Goal: Information Seeking & Learning: Understand process/instructions

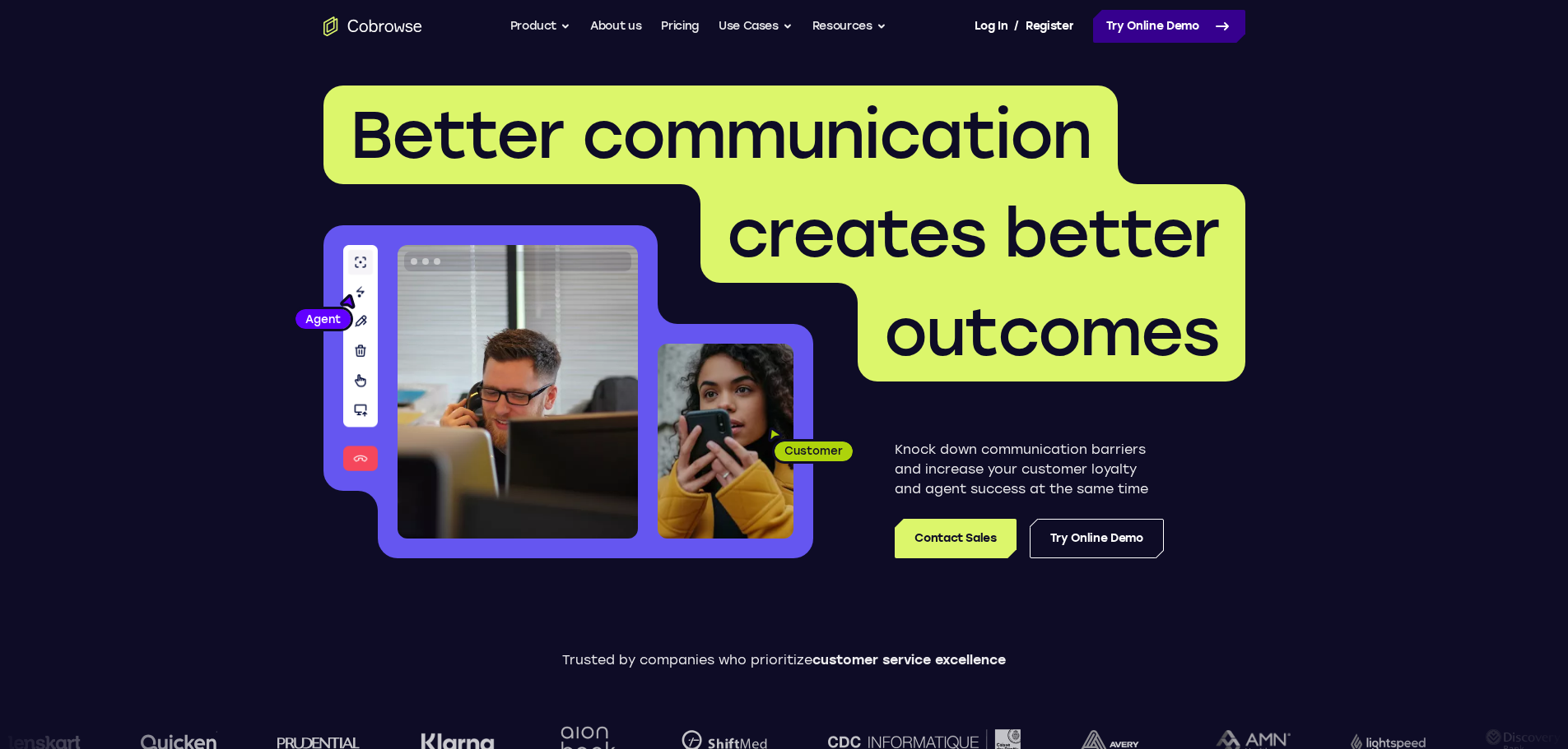
click at [1126, 16] on link "Try Online Demo" at bounding box center [1168, 26] width 152 height 33
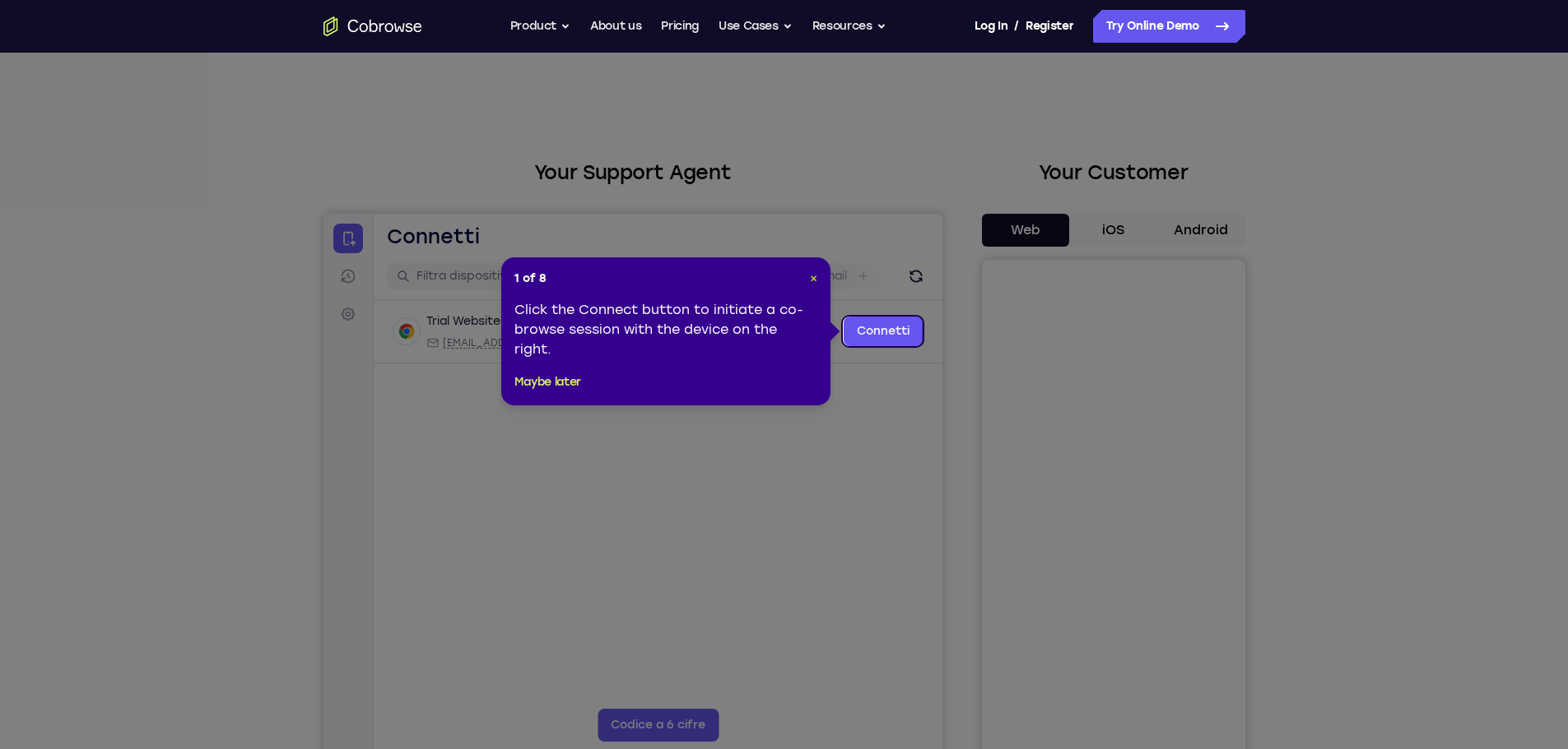
click at [813, 280] on span "×" at bounding box center [813, 278] width 7 height 14
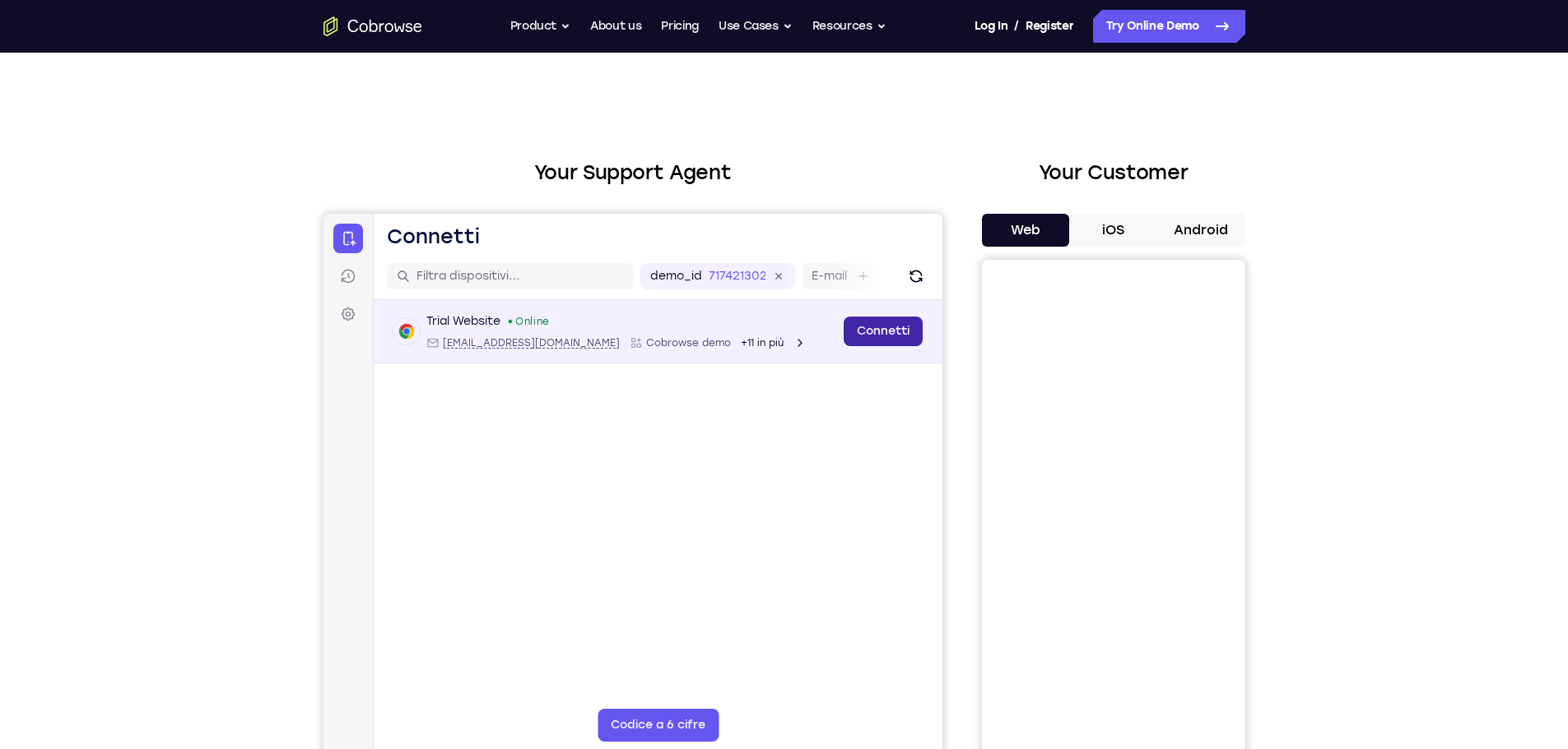
click at [897, 319] on link "Connetti" at bounding box center [882, 331] width 79 height 29
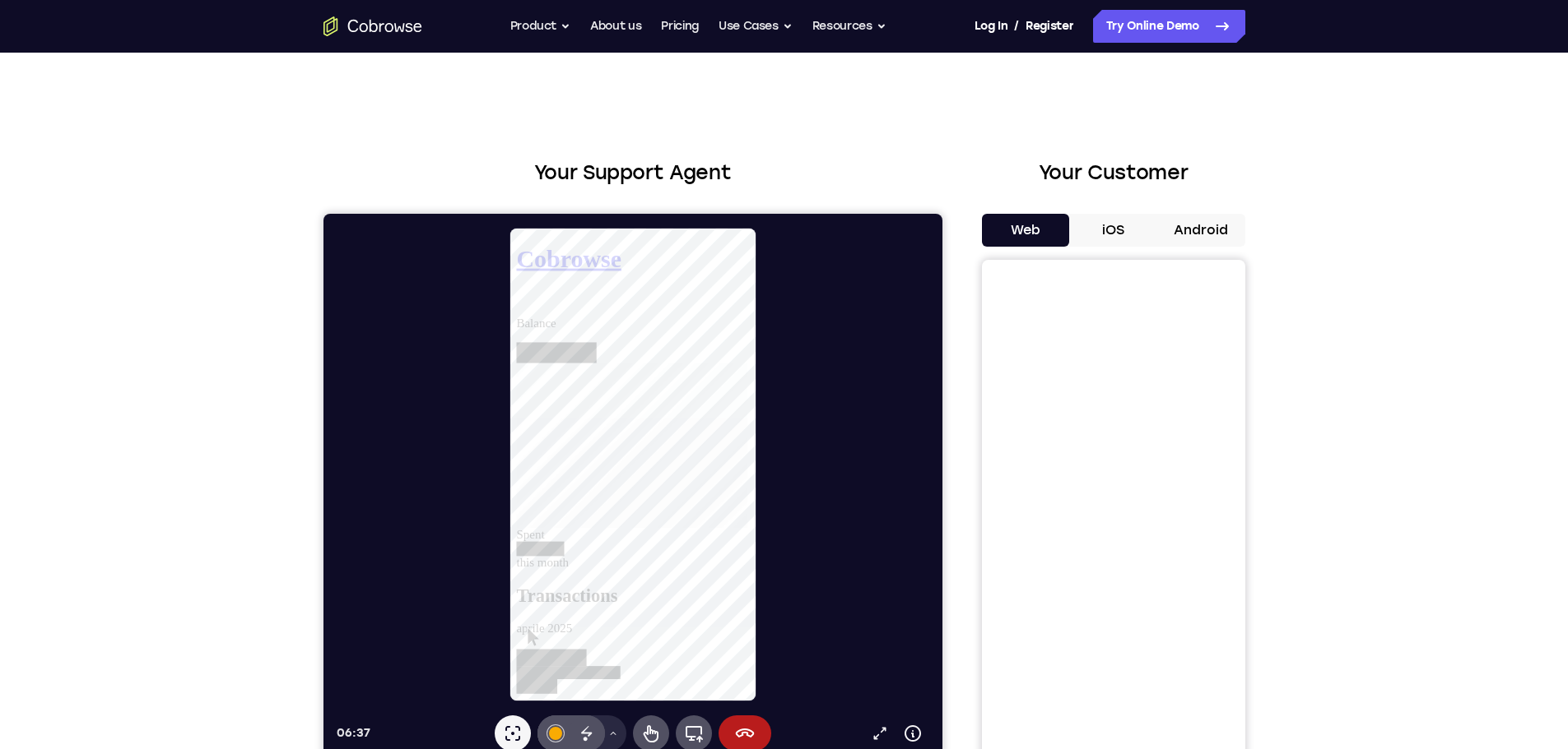
scroll to position [220, 0]
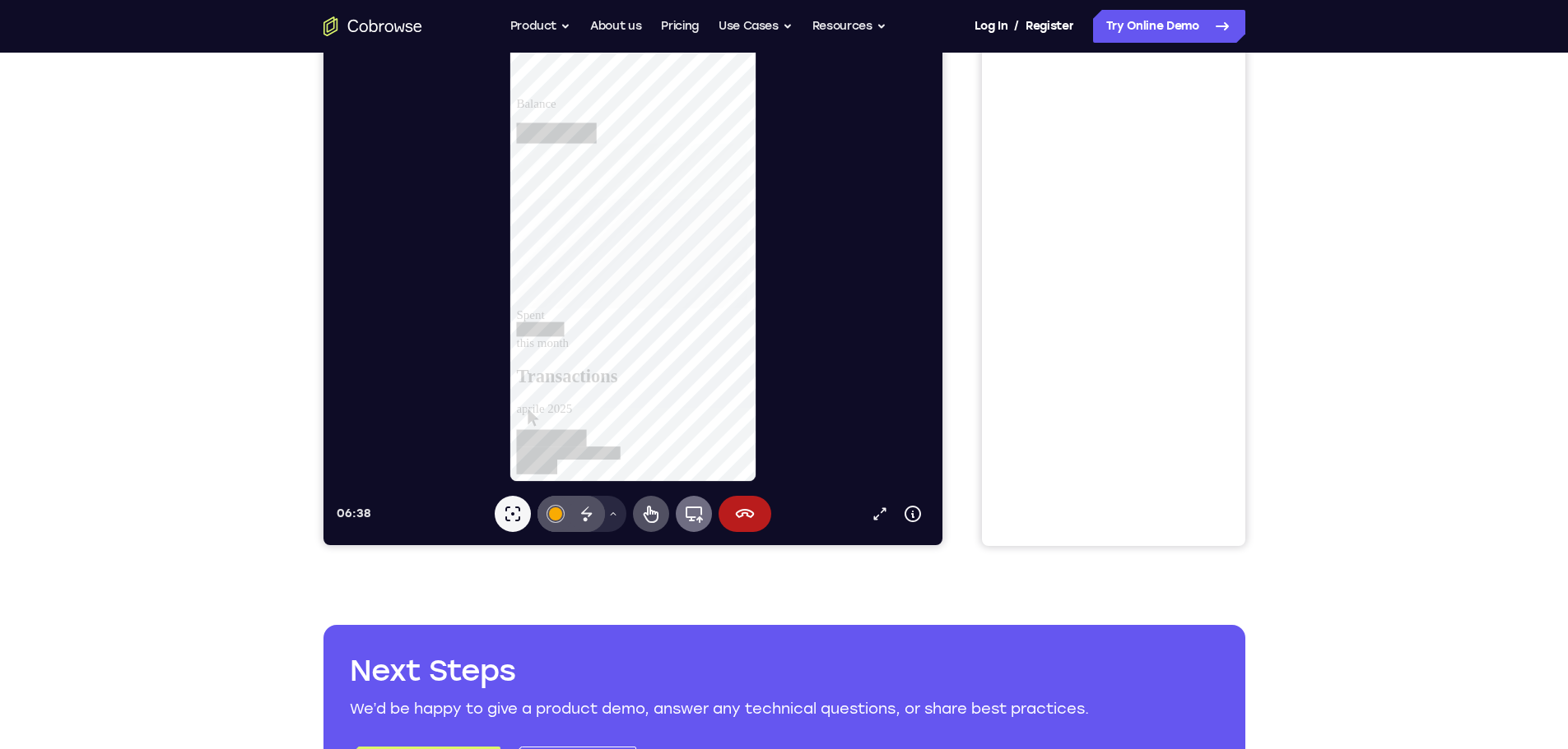
click at [685, 516] on icon at bounding box center [693, 515] width 17 height 16
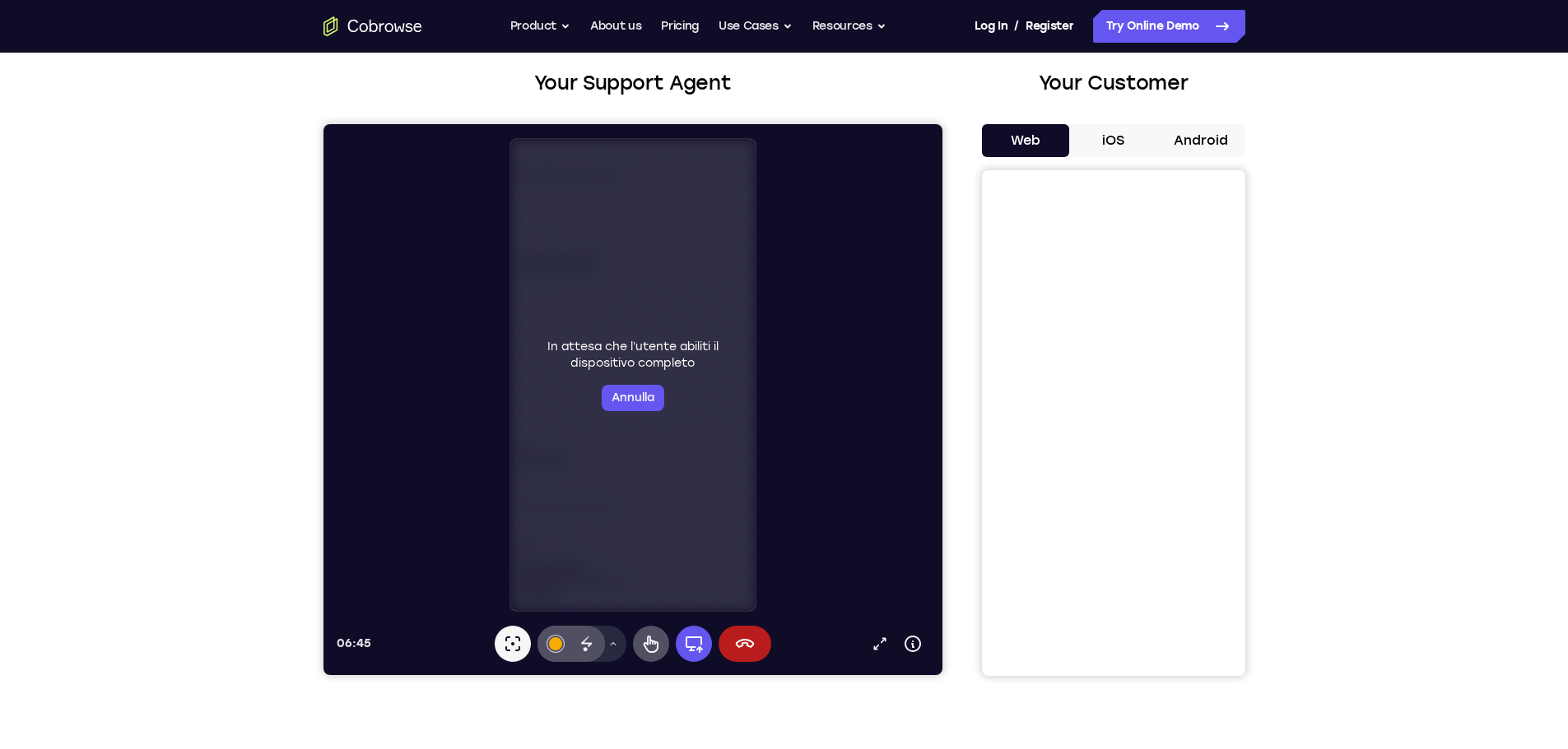
scroll to position [108, 0]
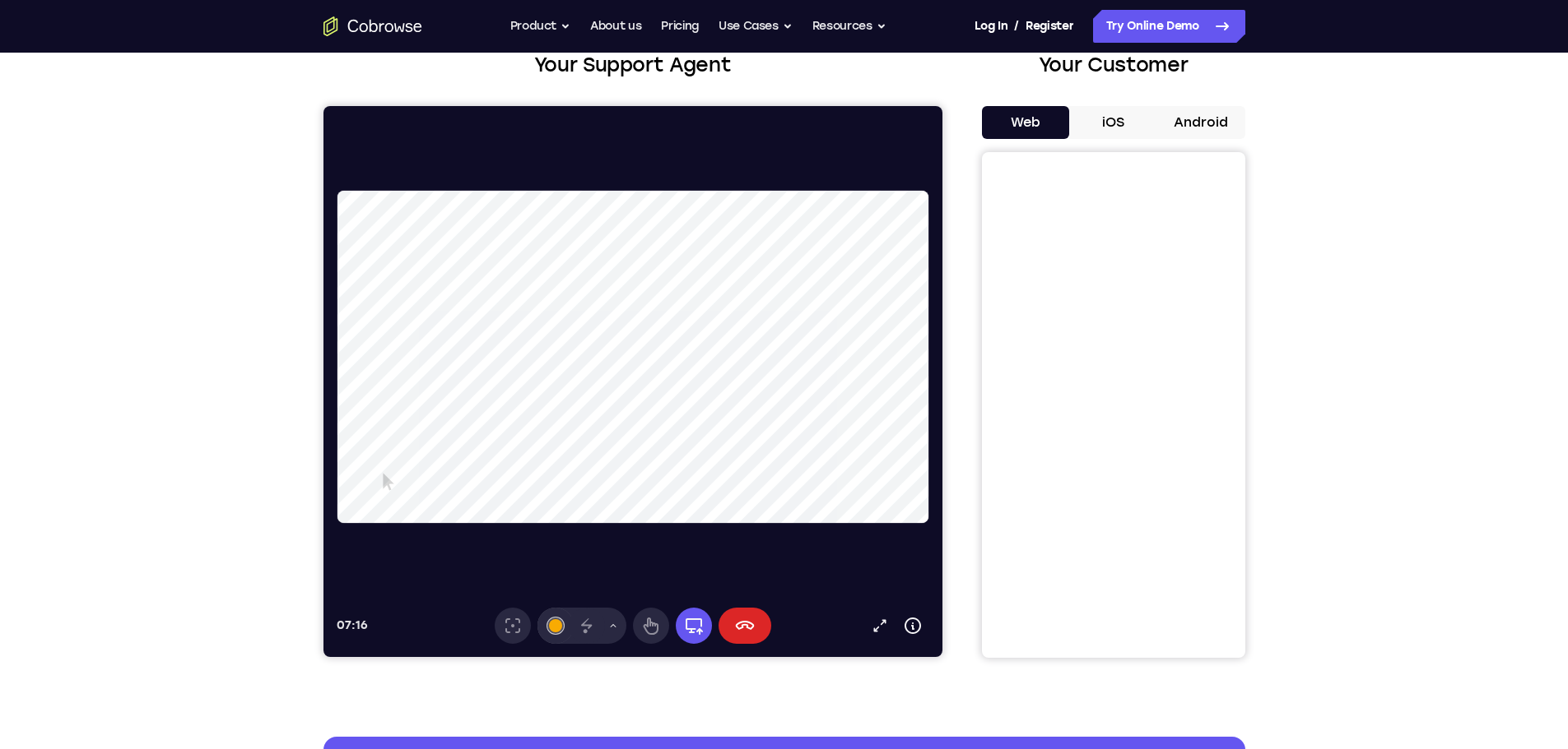
click at [725, 625] on button "Termina sessione" at bounding box center [744, 626] width 53 height 36
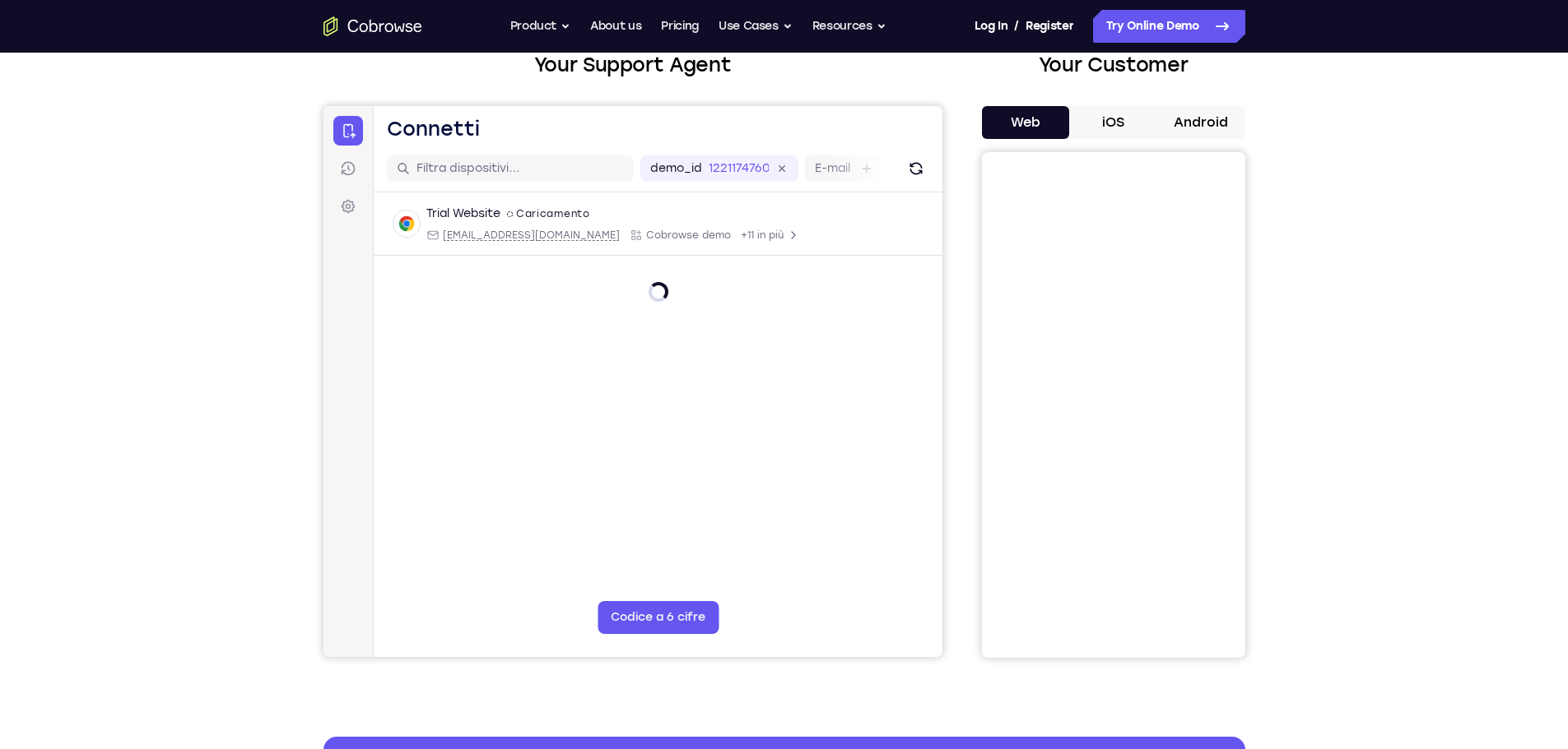
click at [1107, 130] on button "iOS" at bounding box center [1113, 122] width 88 height 33
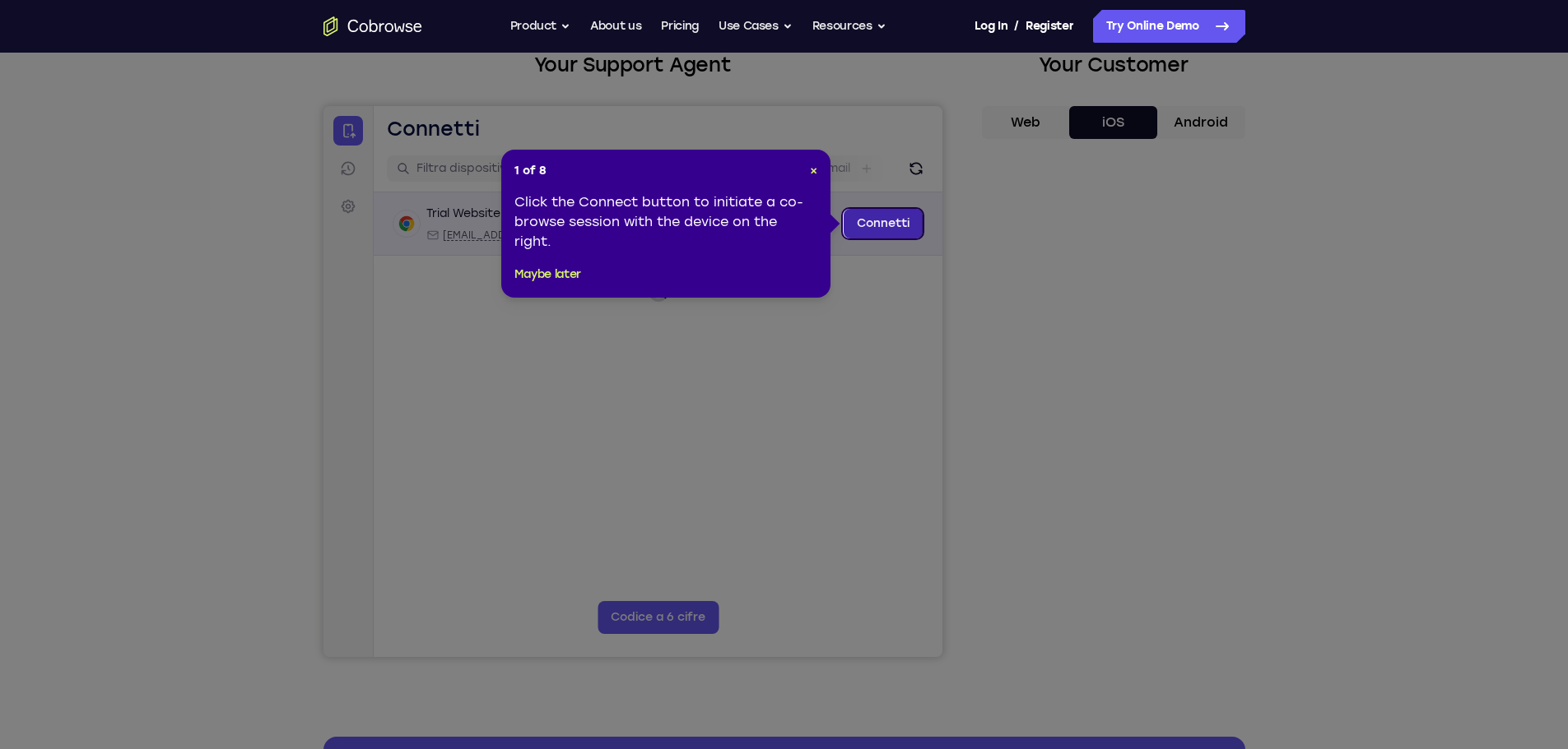
click at [866, 231] on link "Connetti" at bounding box center [882, 224] width 79 height 29
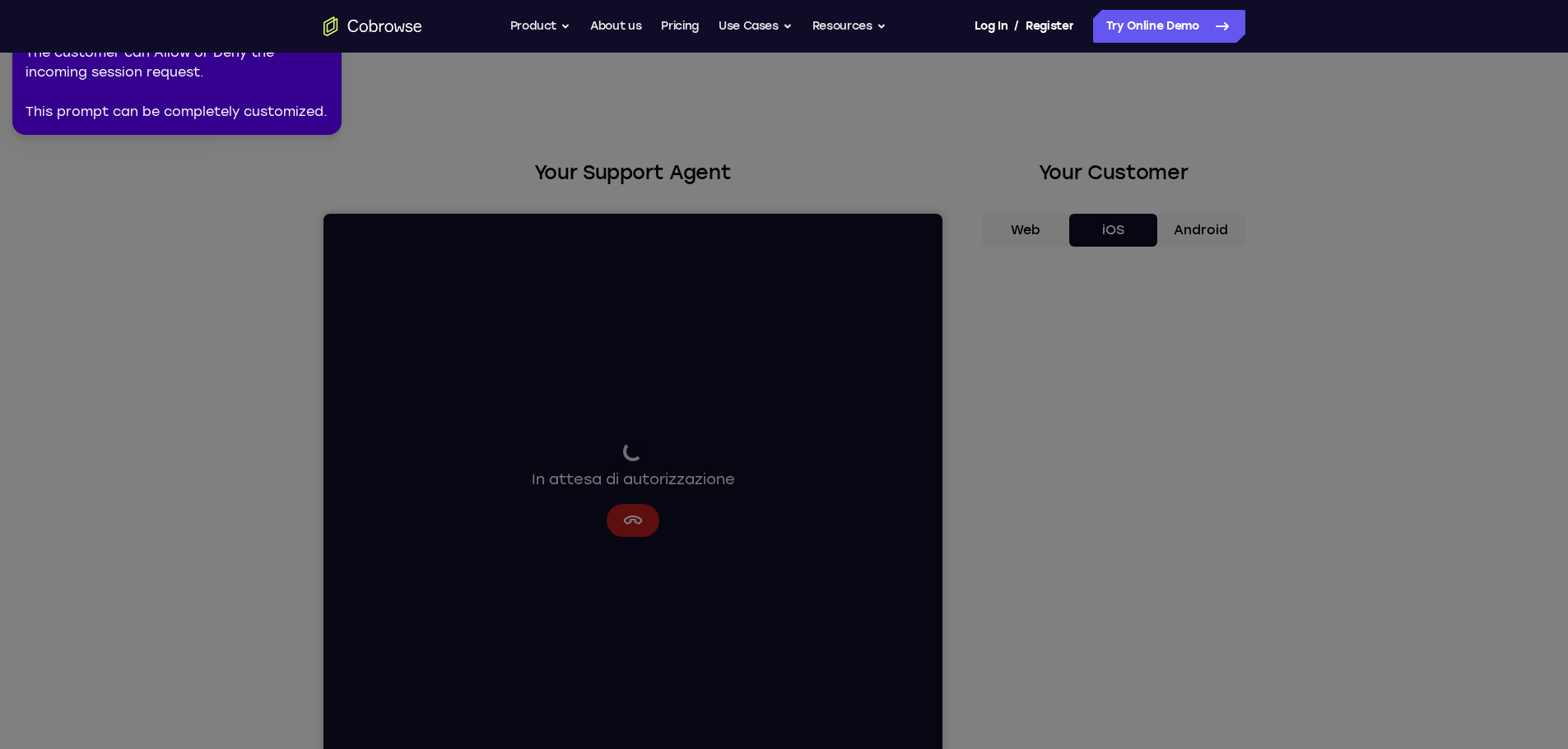
click at [141, 136] on icon at bounding box center [787, 371] width 1586 height 756
click at [316, 59] on div "The customer can Allow or Deny the incoming session request. This prompt can be…" at bounding box center [177, 82] width 303 height 79
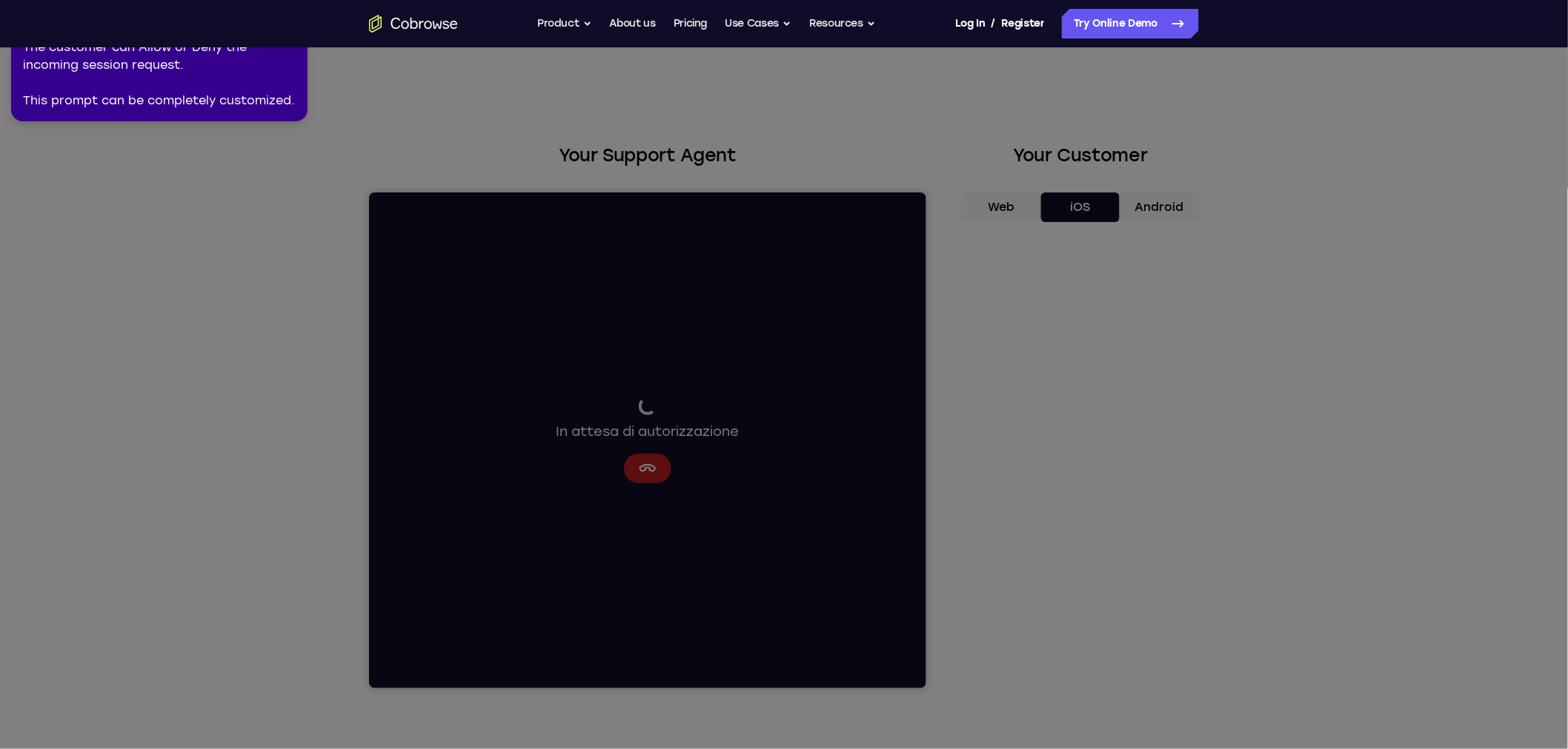
drag, startPoint x: 286, startPoint y: 123, endPoint x: 276, endPoint y: 111, distance: 15.6
click at [286, 123] on icon at bounding box center [787, 372] width 1586 height 756
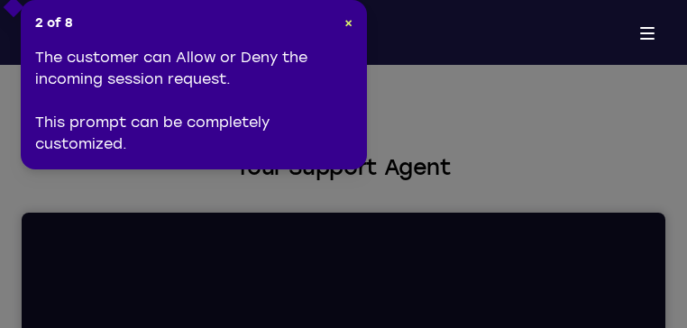
click at [267, 110] on div "The customer can Allow or Deny the incoming session request. This prompt can be…" at bounding box center [193, 101] width 317 height 108
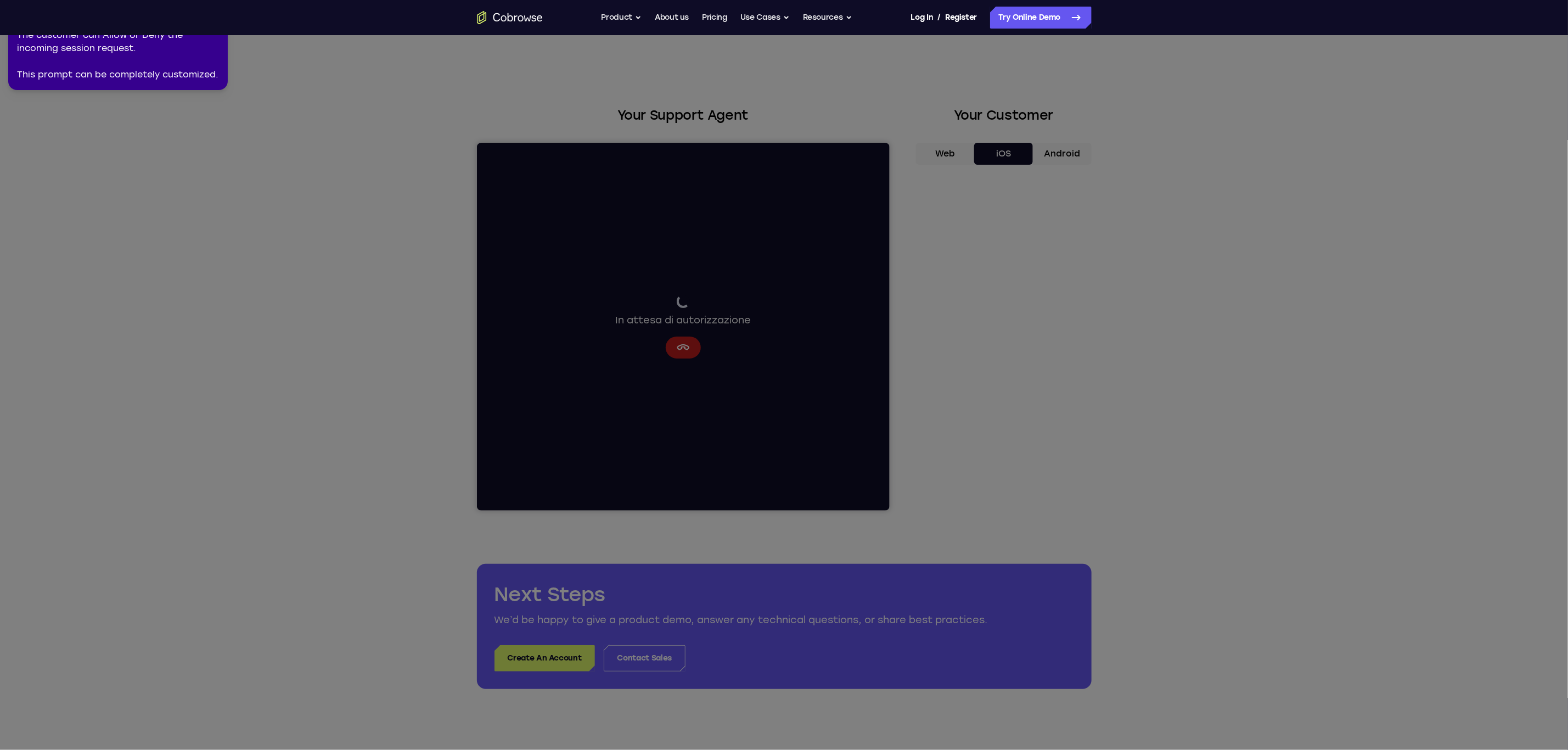
click at [638, 313] on icon at bounding box center [788, 373] width 1585 height 754
click at [75, 54] on div "The customer can Allow or Deny the incoming session request. This prompt can be…" at bounding box center [118, 55] width 202 height 53
click at [145, 49] on div "The customer can Allow or Deny the incoming session request. This prompt can be…" at bounding box center [118, 55] width 202 height 53
click at [177, 32] on nav "Go back Powerful, Flexible and Trustworthy. Avoid all extra friction for both A…" at bounding box center [784, 18] width 1568 height 35
click at [194, 22] on nav "Go back Powerful, Flexible and Trustworthy. Avoid all extra friction for both A…" at bounding box center [784, 18] width 1568 height 35
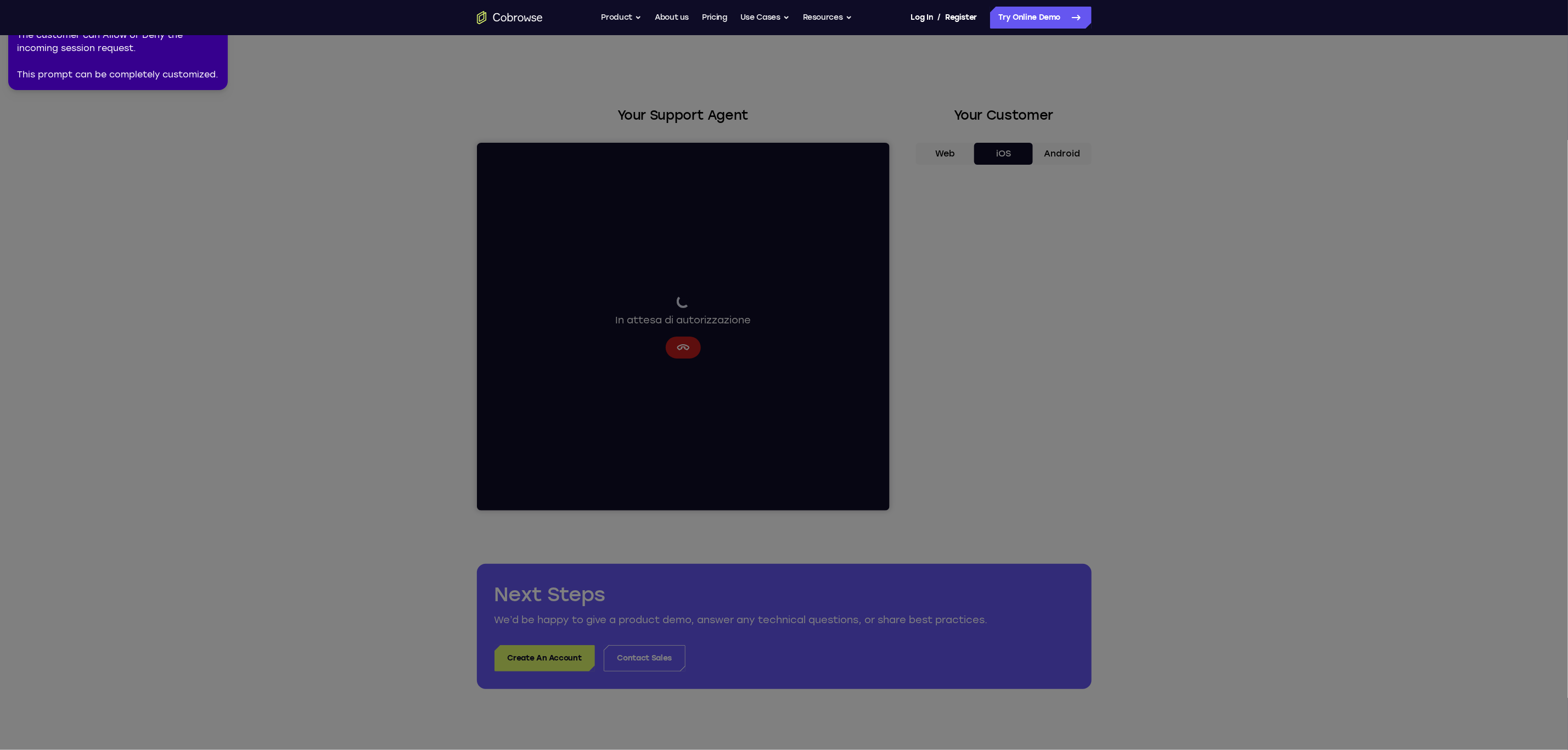
click at [212, 9] on nav "Go back Powerful, Flexible and Trustworthy. Avoid all extra friction for both A…" at bounding box center [784, 18] width 1568 height 35
click at [219, 5] on nav "Go back Powerful, Flexible and Trustworthy. Avoid all extra friction for both A…" at bounding box center [784, 18] width 1568 height 35
click at [219, 9] on nav "Go back Powerful, Flexible and Trustworthy. Avoid all extra friction for both A…" at bounding box center [784, 18] width 1568 height 35
drag, startPoint x: 215, startPoint y: 19, endPoint x: 215, endPoint y: 43, distance: 24.0
click at [215, 29] on nav "Go back Powerful, Flexible and Trustworthy. Avoid all extra friction for both A…" at bounding box center [784, 18] width 1568 height 35
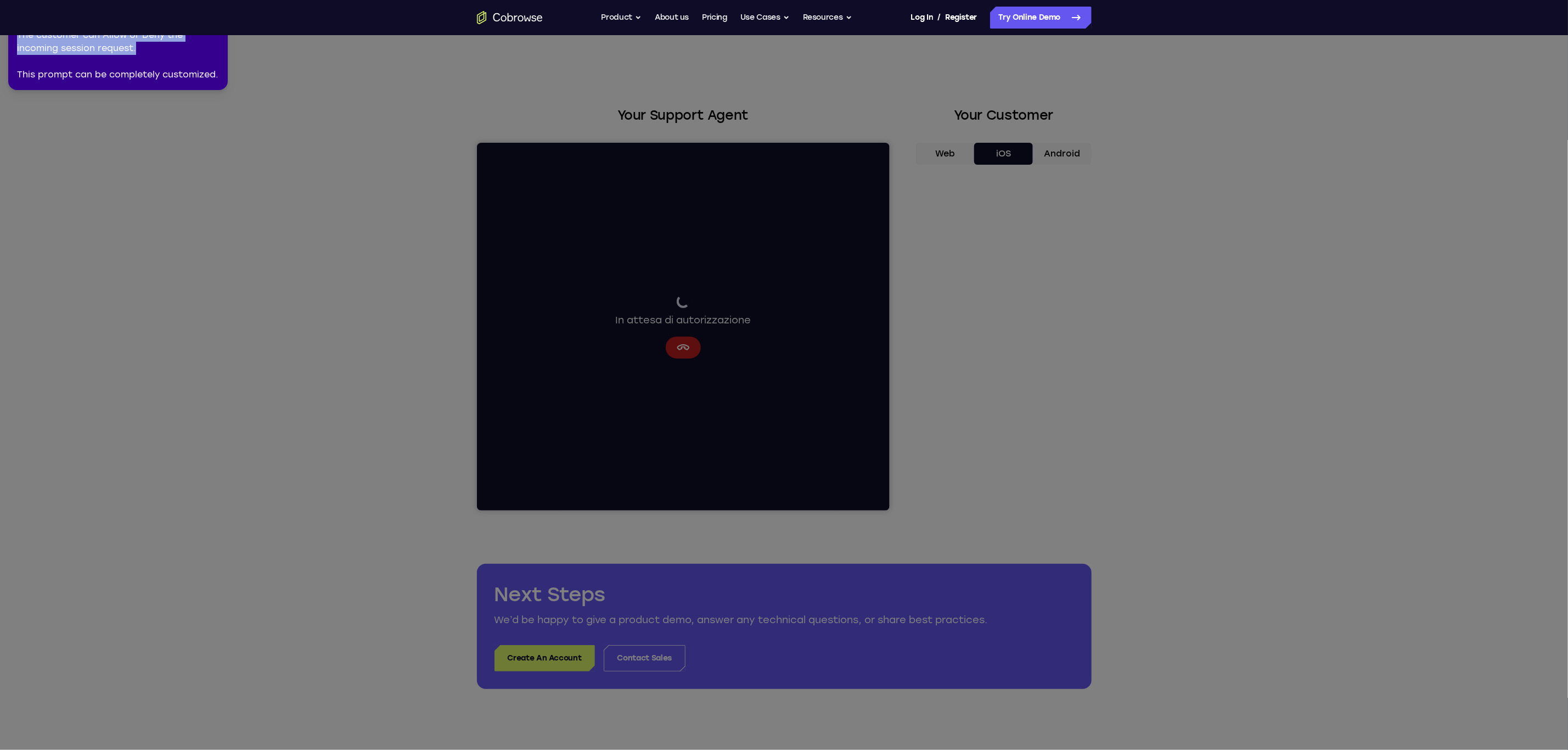
drag, startPoint x: 215, startPoint y: 43, endPoint x: 249, endPoint y: 92, distance: 59.6
click at [241, 81] on body "Open main menu Go back Powerful, Flexible and Trustworthy. Avoid all extra fric…" at bounding box center [784, 594] width 1568 height 1189
click at [162, 47] on div "The customer can Allow or Deny the incoming session request. This prompt can be…" at bounding box center [118, 55] width 202 height 53
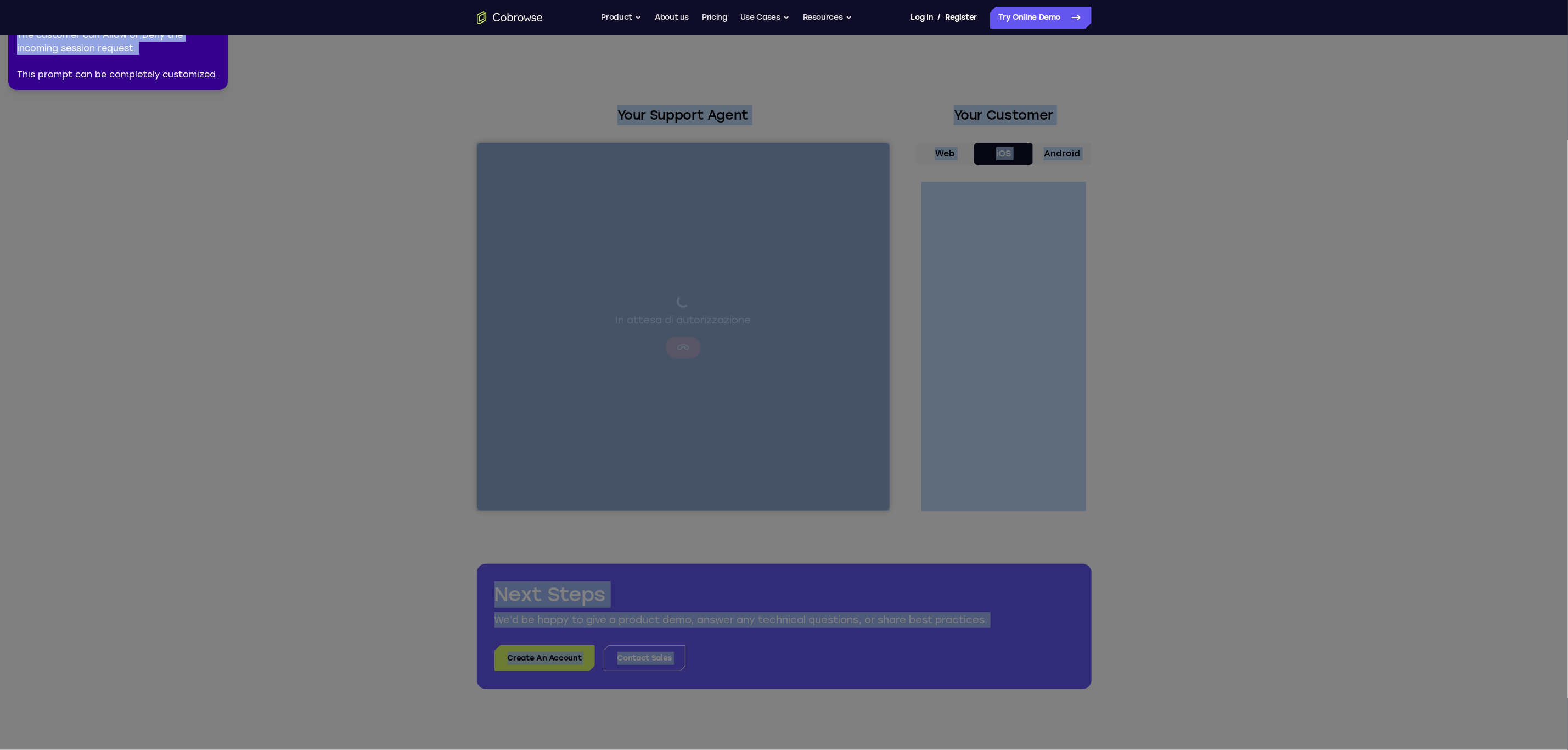
drag, startPoint x: 162, startPoint y: 47, endPoint x: 170, endPoint y: -15, distance: 62.5
click at [170, 0] on html "Open main menu Go back Powerful, Flexible and Trustworthy. Avoid all extra fric…" at bounding box center [784, 594] width 1568 height 1189
click at [236, 114] on icon at bounding box center [788, 373] width 1585 height 754
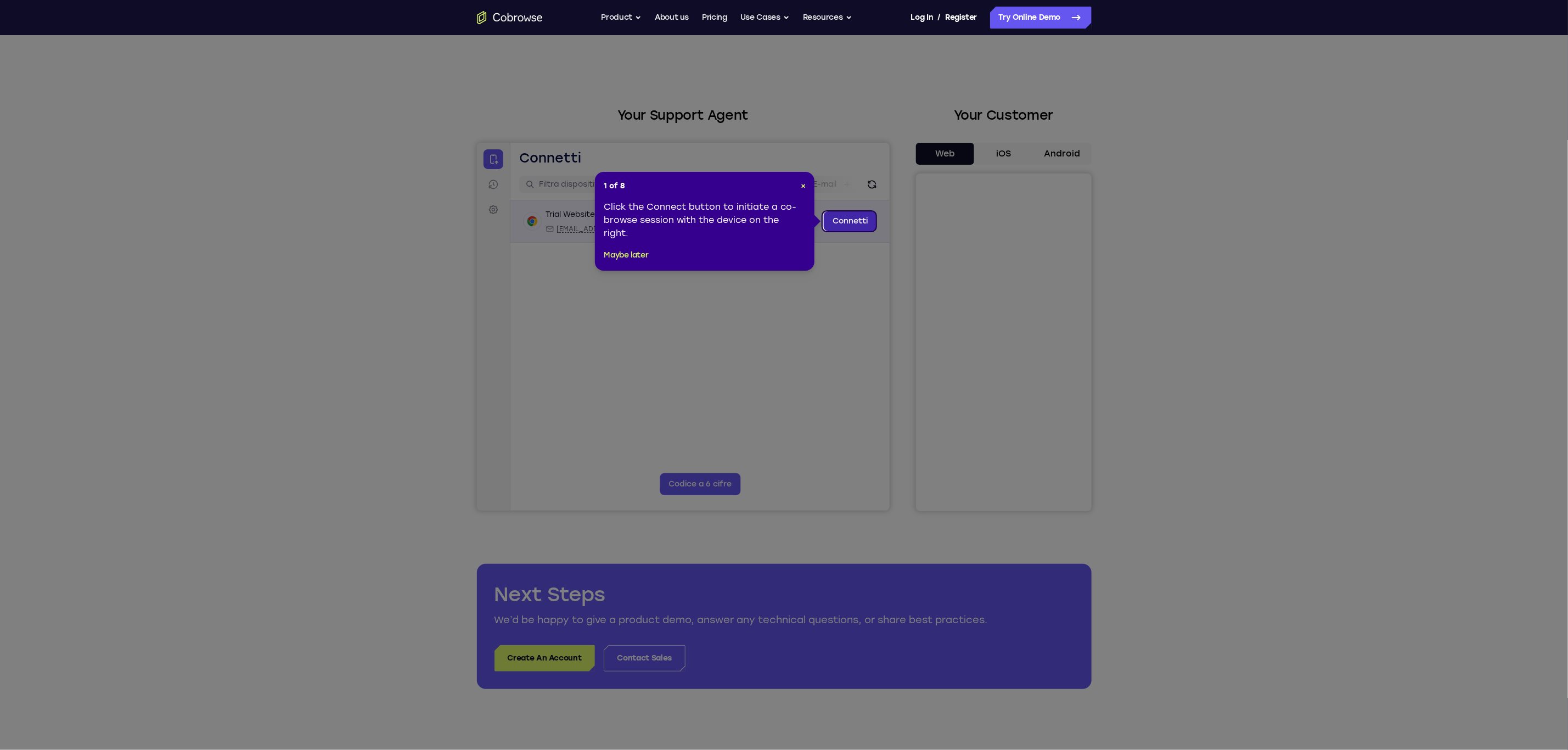
click at [842, 223] on link "Connetti" at bounding box center [849, 220] width 53 height 19
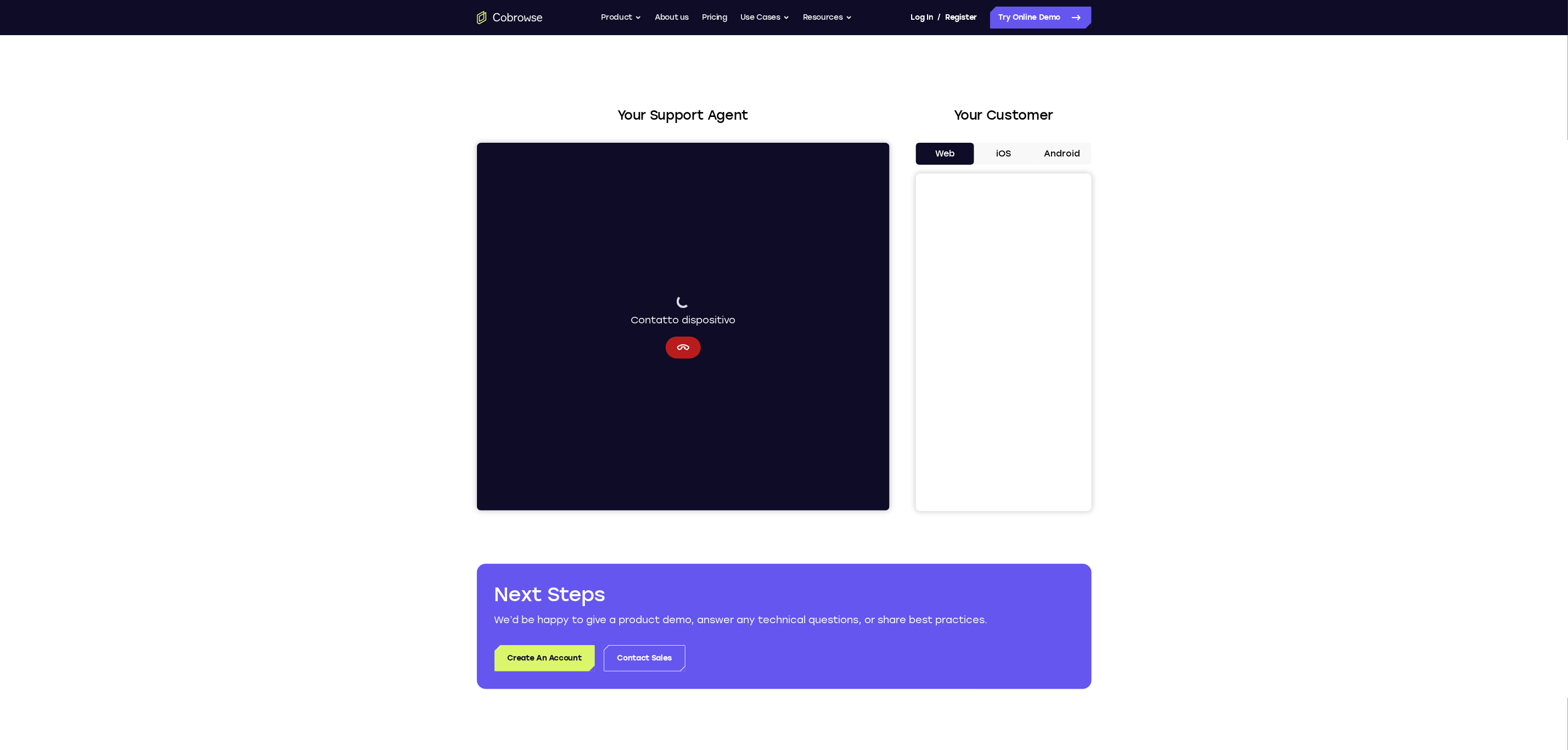
click at [1001, 155] on button "iOS" at bounding box center [1003, 153] width 58 height 22
click at [931, 155] on button "Web" at bounding box center [945, 153] width 58 height 22
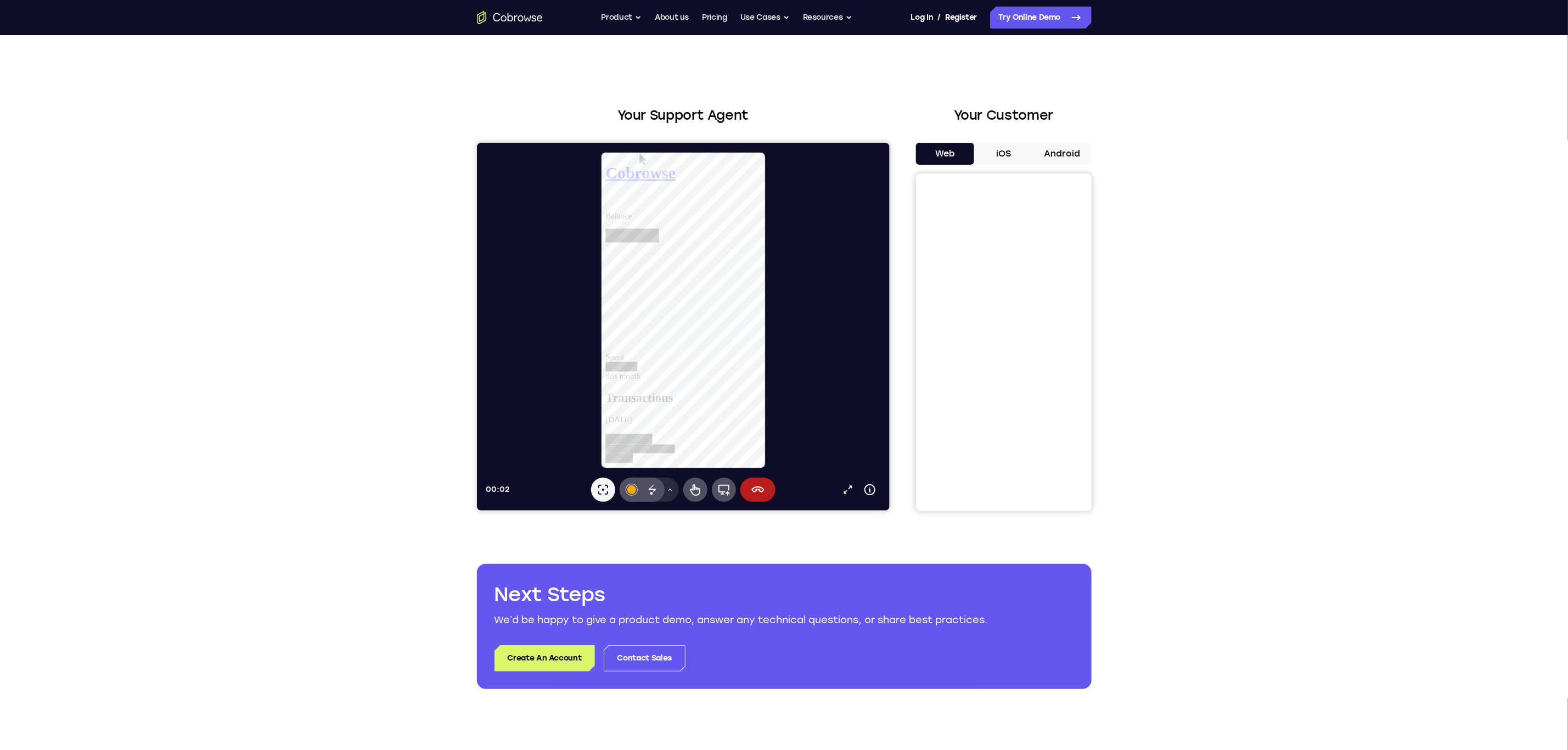
click at [996, 156] on button "iOS" at bounding box center [1003, 153] width 58 height 22
click at [762, 492] on icon at bounding box center [757, 489] width 13 height 13
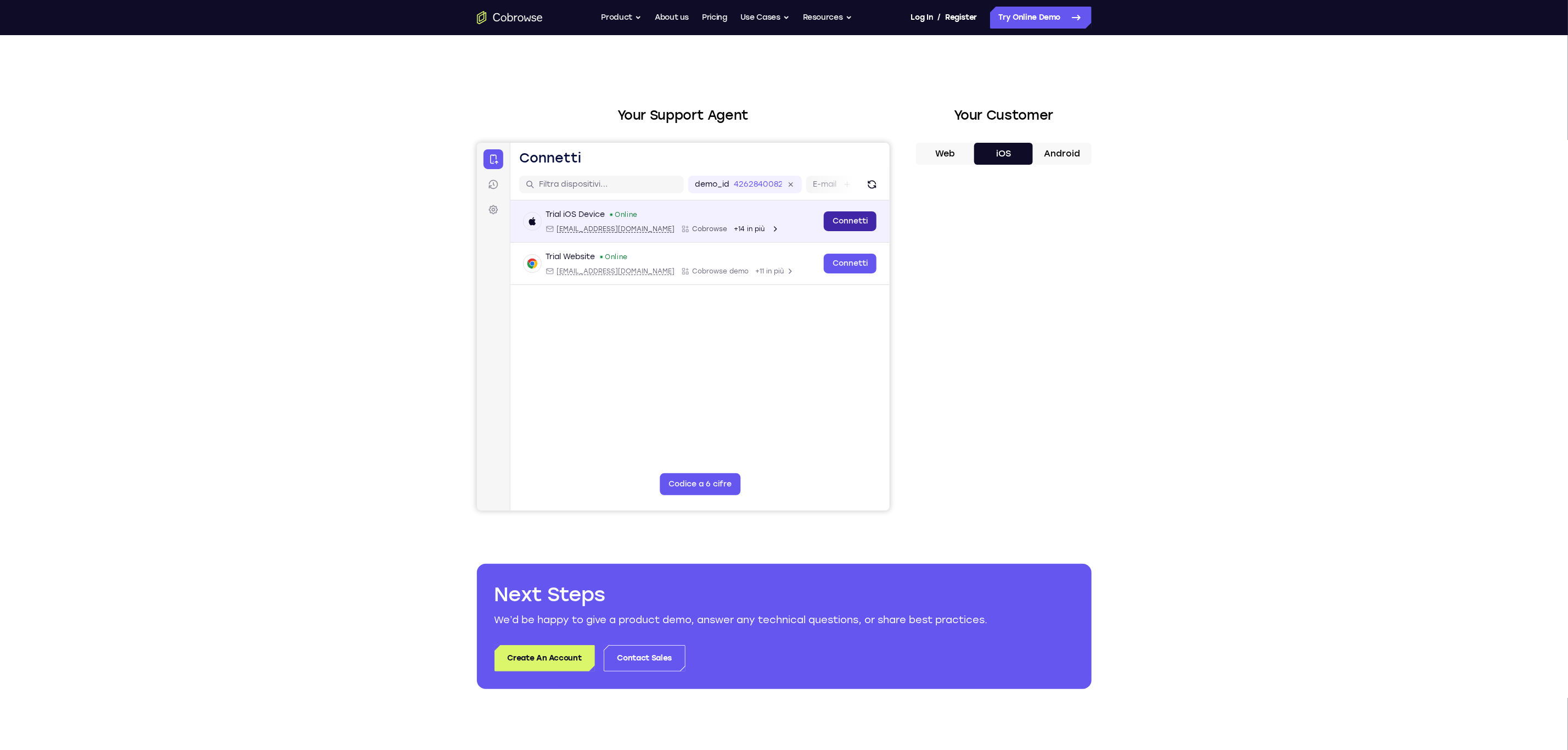
click at [847, 223] on link "Connetti" at bounding box center [849, 220] width 53 height 19
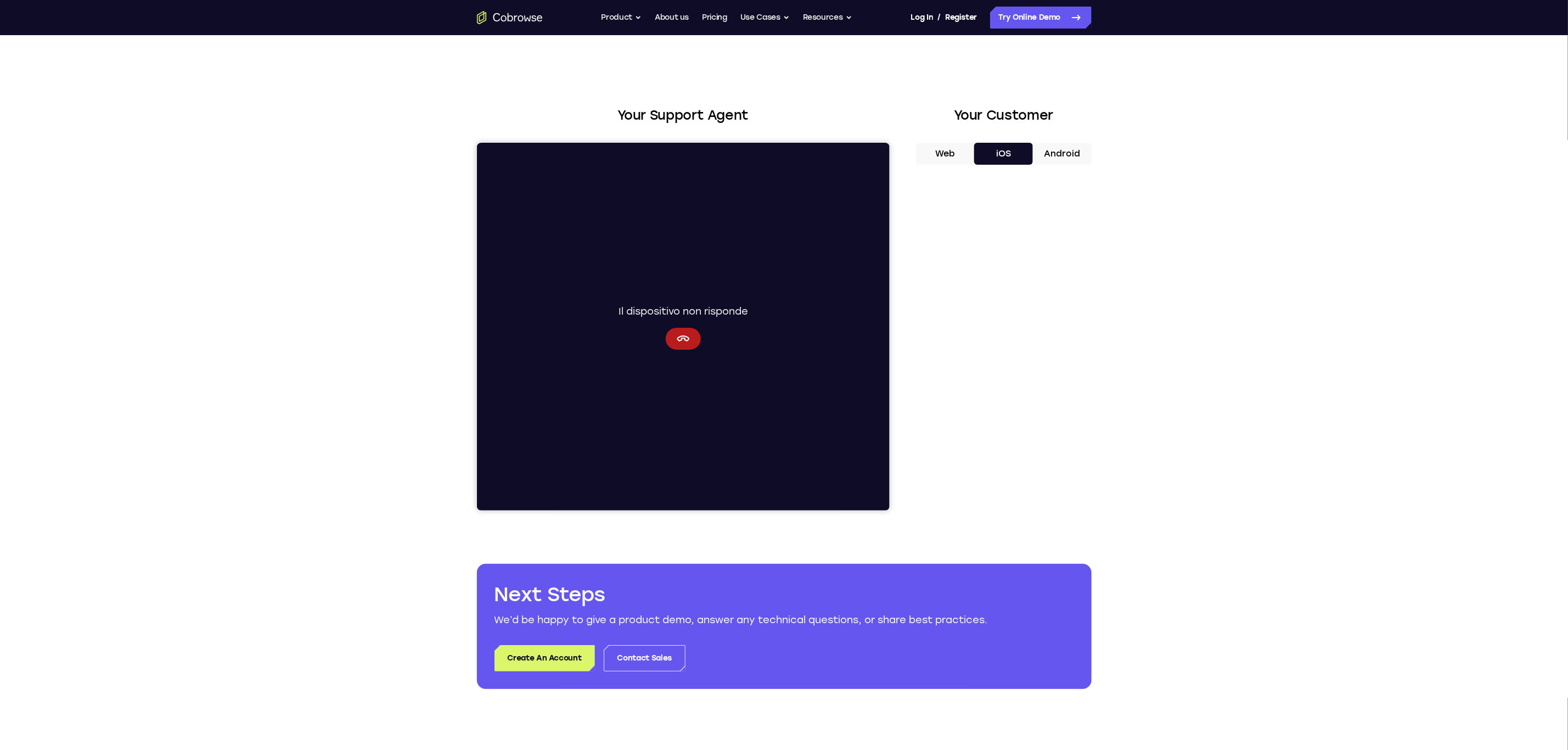
click at [1066, 150] on button "Android" at bounding box center [1062, 153] width 58 height 22
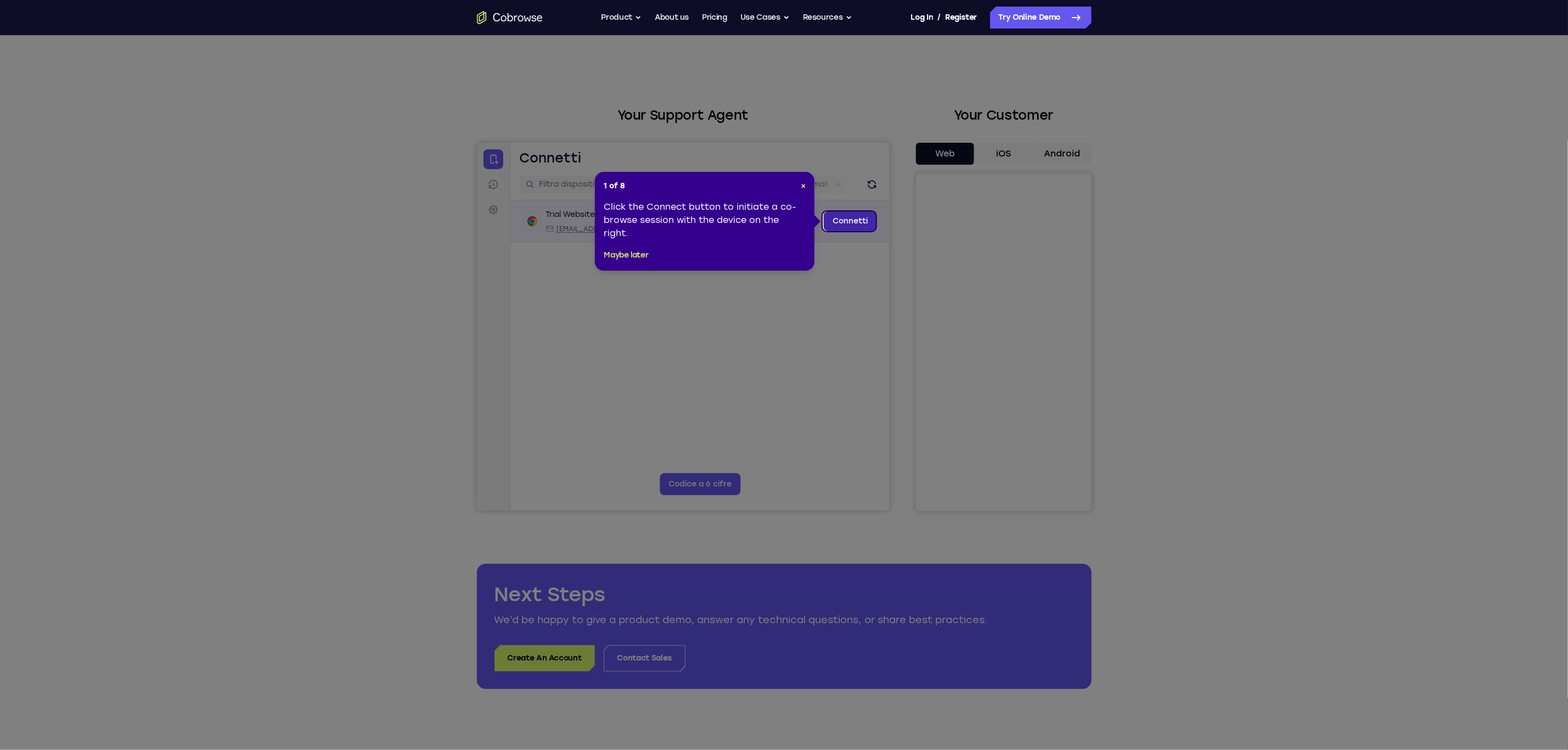
click at [844, 222] on link "Connetti" at bounding box center [849, 220] width 53 height 19
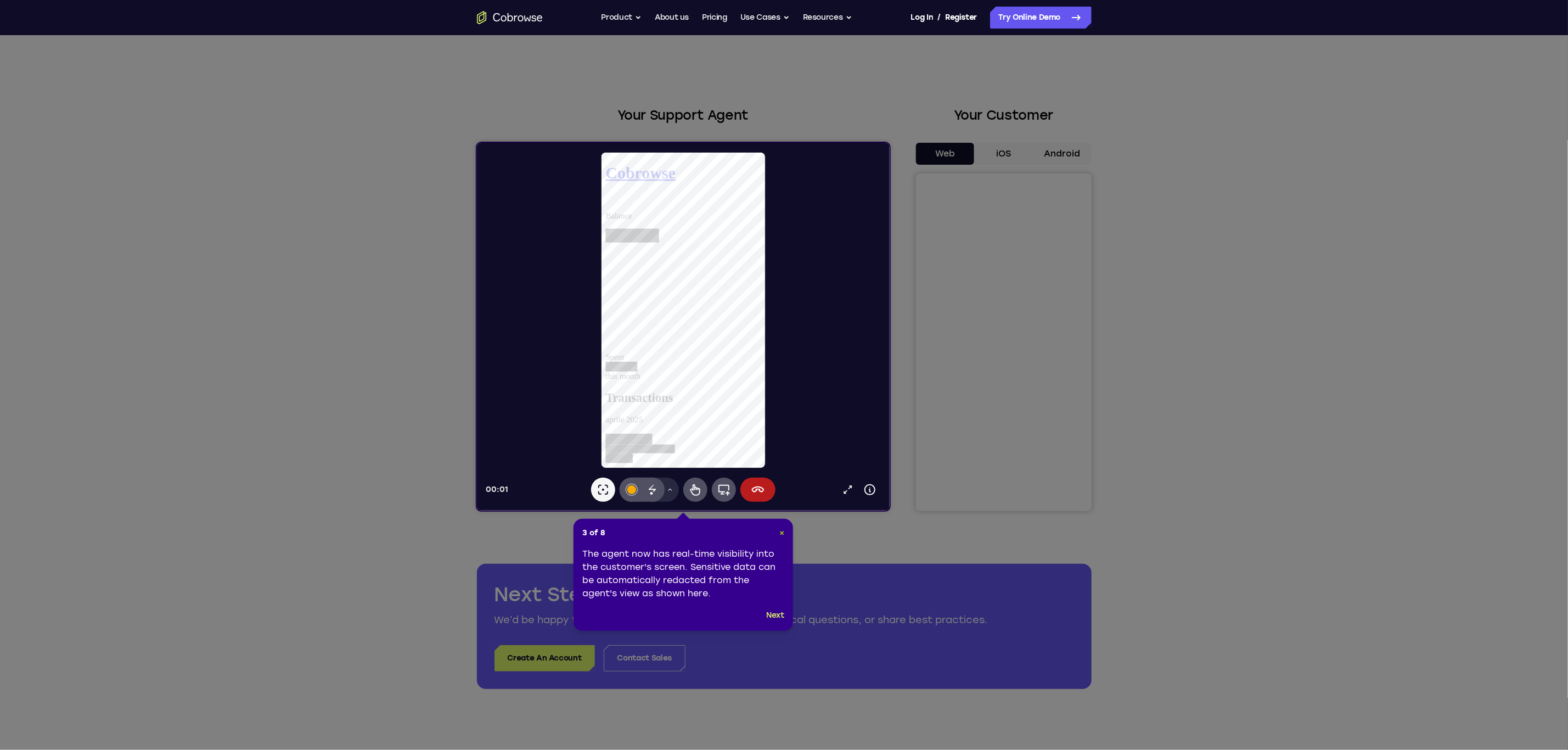
click at [782, 533] on span "×" at bounding box center [782, 532] width 5 height 9
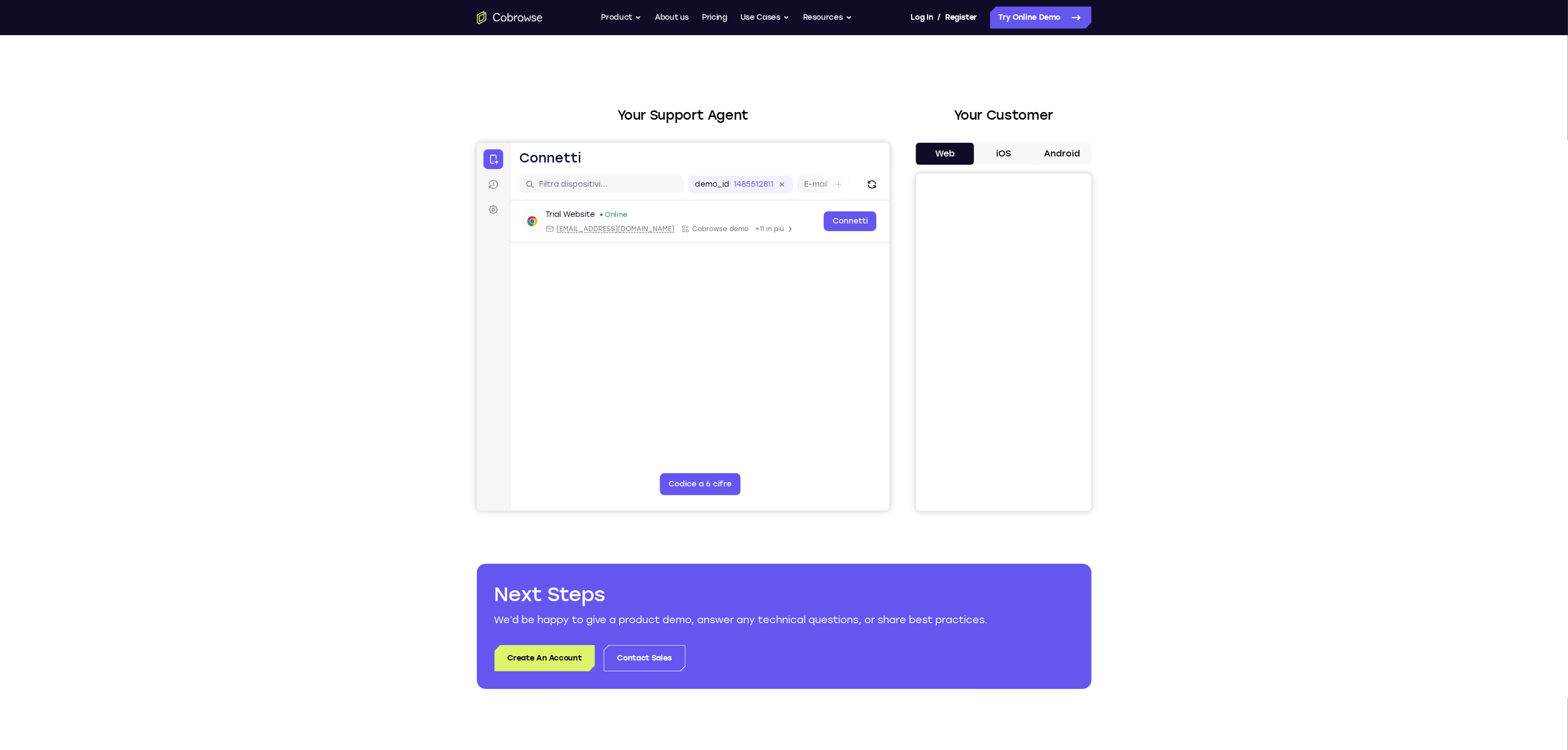
click at [1054, 147] on button "Android" at bounding box center [1062, 153] width 58 height 22
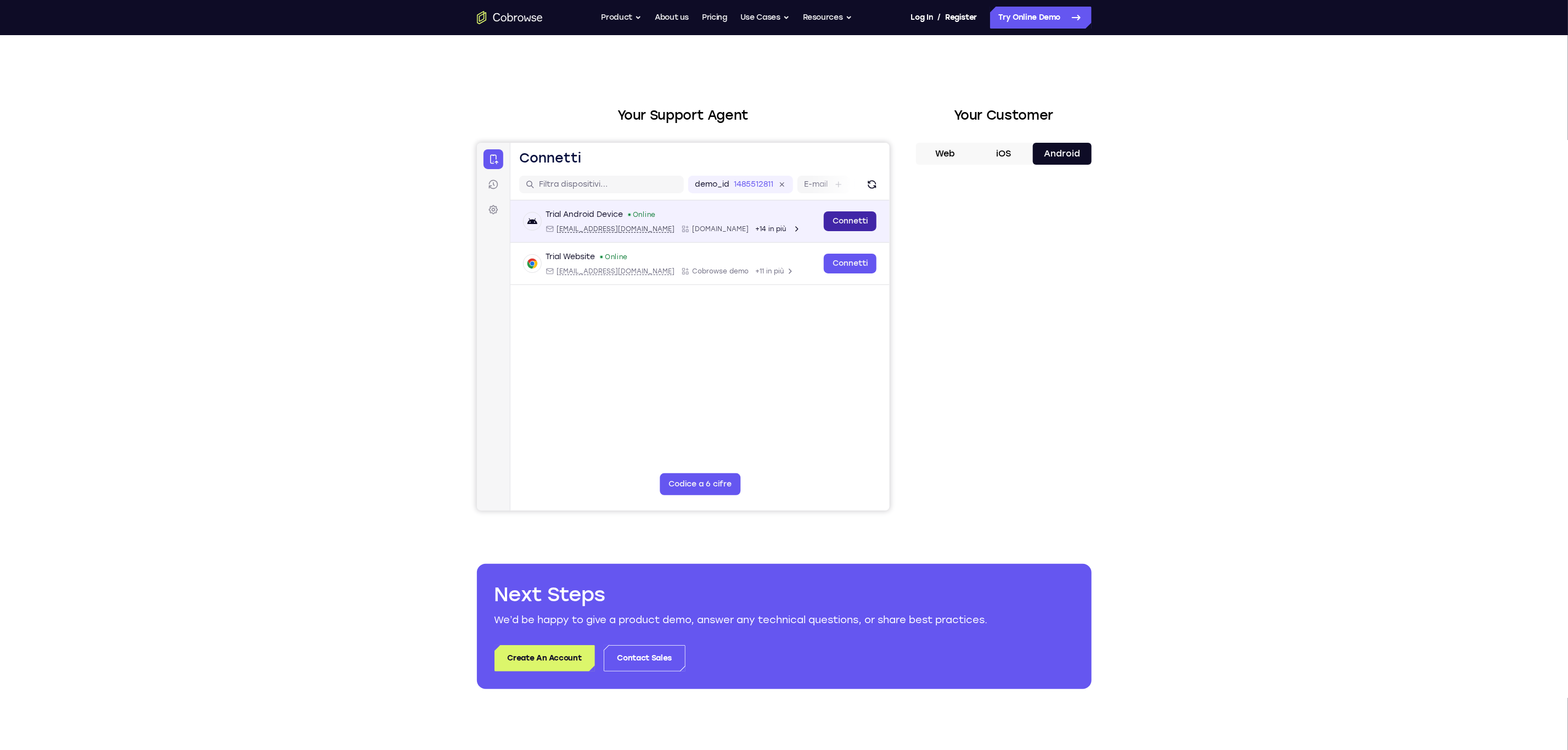
click at [848, 220] on link "Connetti" at bounding box center [849, 220] width 53 height 19
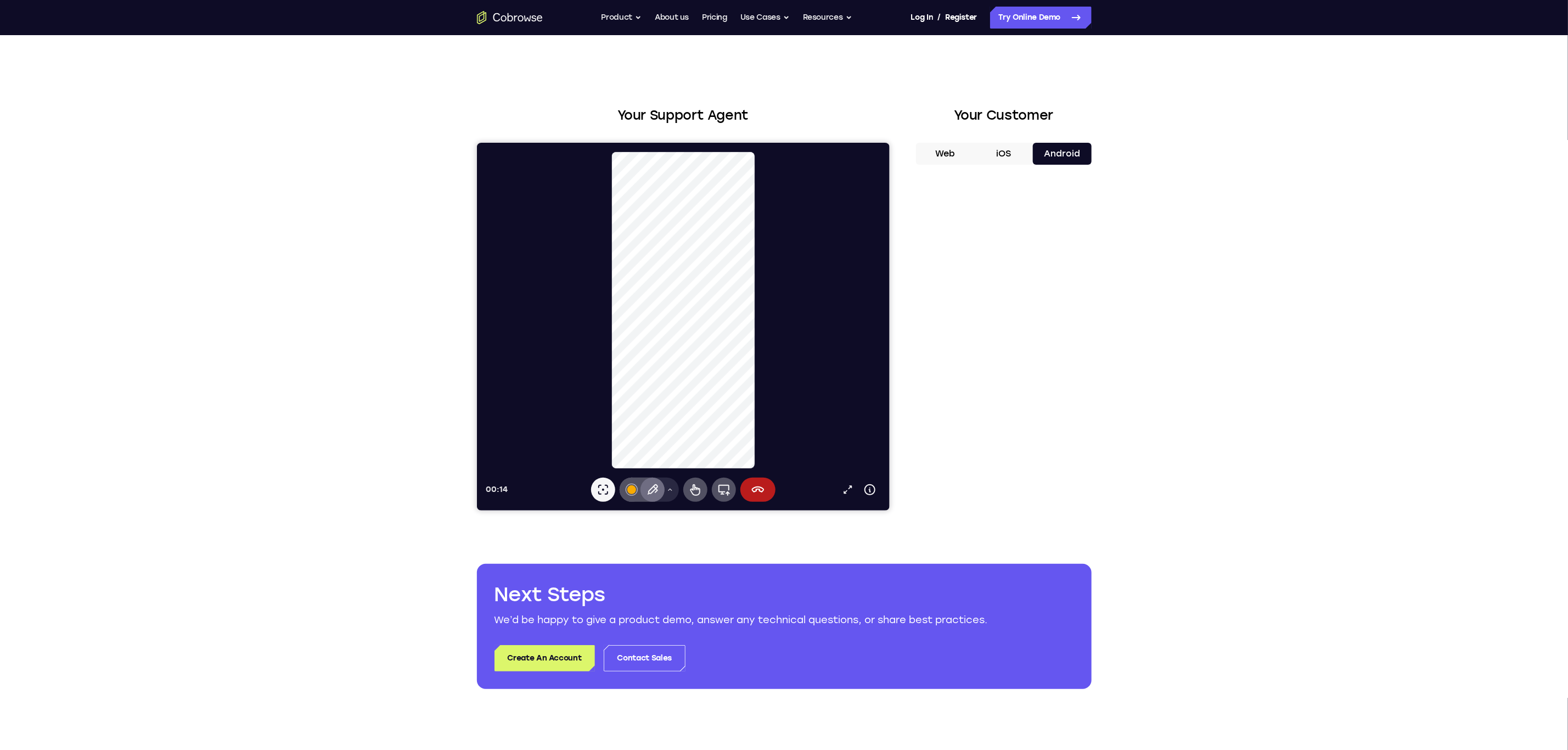
click at [651, 490] on icon at bounding box center [652, 489] width 13 height 13
click at [656, 492] on icon at bounding box center [652, 489] width 13 height 13
click at [667, 488] on icon at bounding box center [670, 489] width 7 height 7
click at [665, 447] on div "Penna Freccia Rettangolo" at bounding box center [649, 438] width 75 height 66
click at [672, 488] on icon at bounding box center [670, 489] width 7 height 7
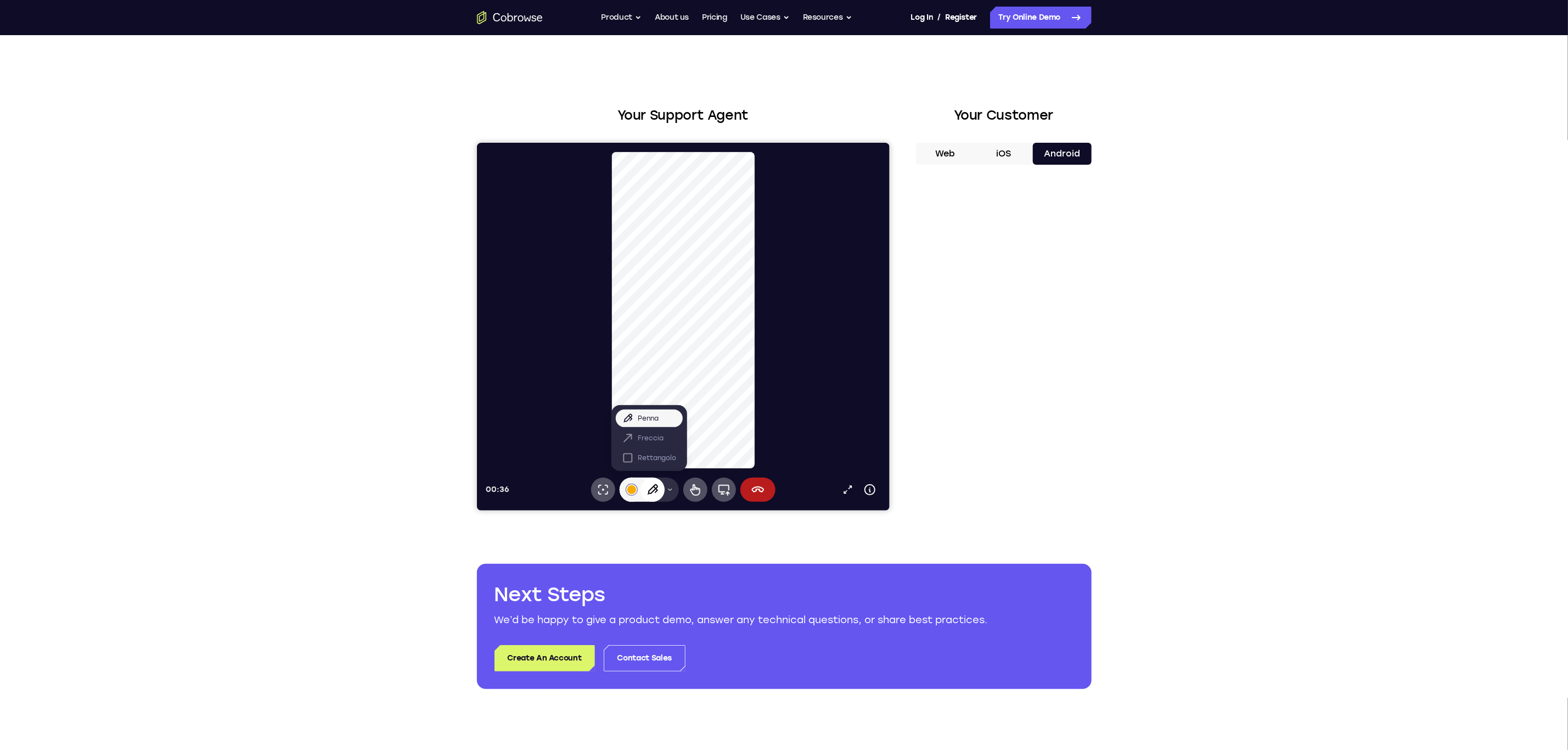
click at [663, 487] on button "Menu strumenti di disegno" at bounding box center [670, 489] width 18 height 24
click at [643, 490] on div "Cancella annotazioni" at bounding box center [652, 489] width 24 height 24
click at [665, 489] on button "Menu strumenti di disegno" at bounding box center [670, 489] width 18 height 24
click at [658, 467] on div "Penna Freccia Rettangolo" at bounding box center [649, 438] width 75 height 66
click at [1006, 155] on button "iOS" at bounding box center [1003, 153] width 58 height 22
